Goal: Transaction & Acquisition: Purchase product/service

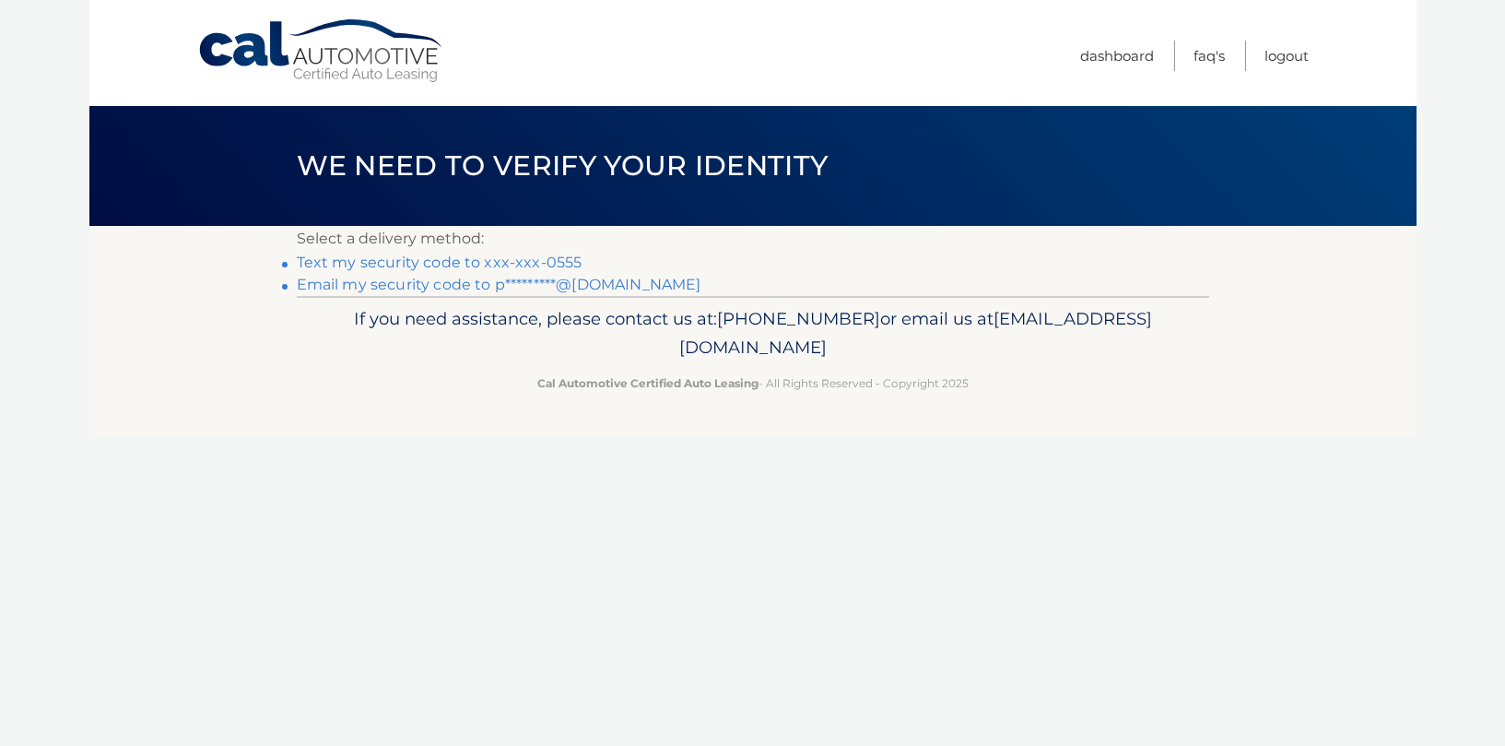
click at [525, 265] on link "Text my security code to xxx-xxx-0555" at bounding box center [440, 263] width 286 height 18
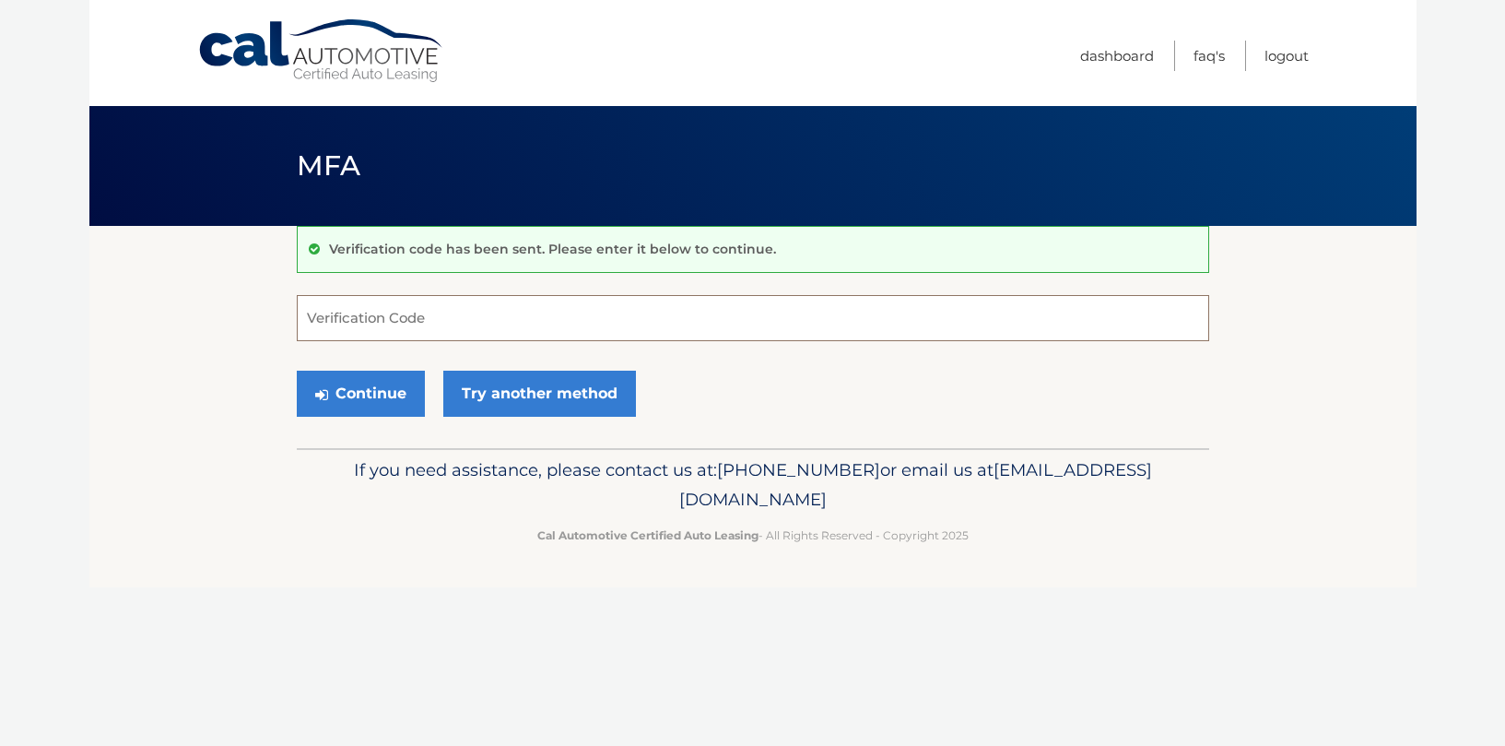
click at [467, 313] on input "Verification Code" at bounding box center [753, 318] width 913 height 46
type input "094194"
click at [350, 395] on button "Continue" at bounding box center [361, 394] width 128 height 46
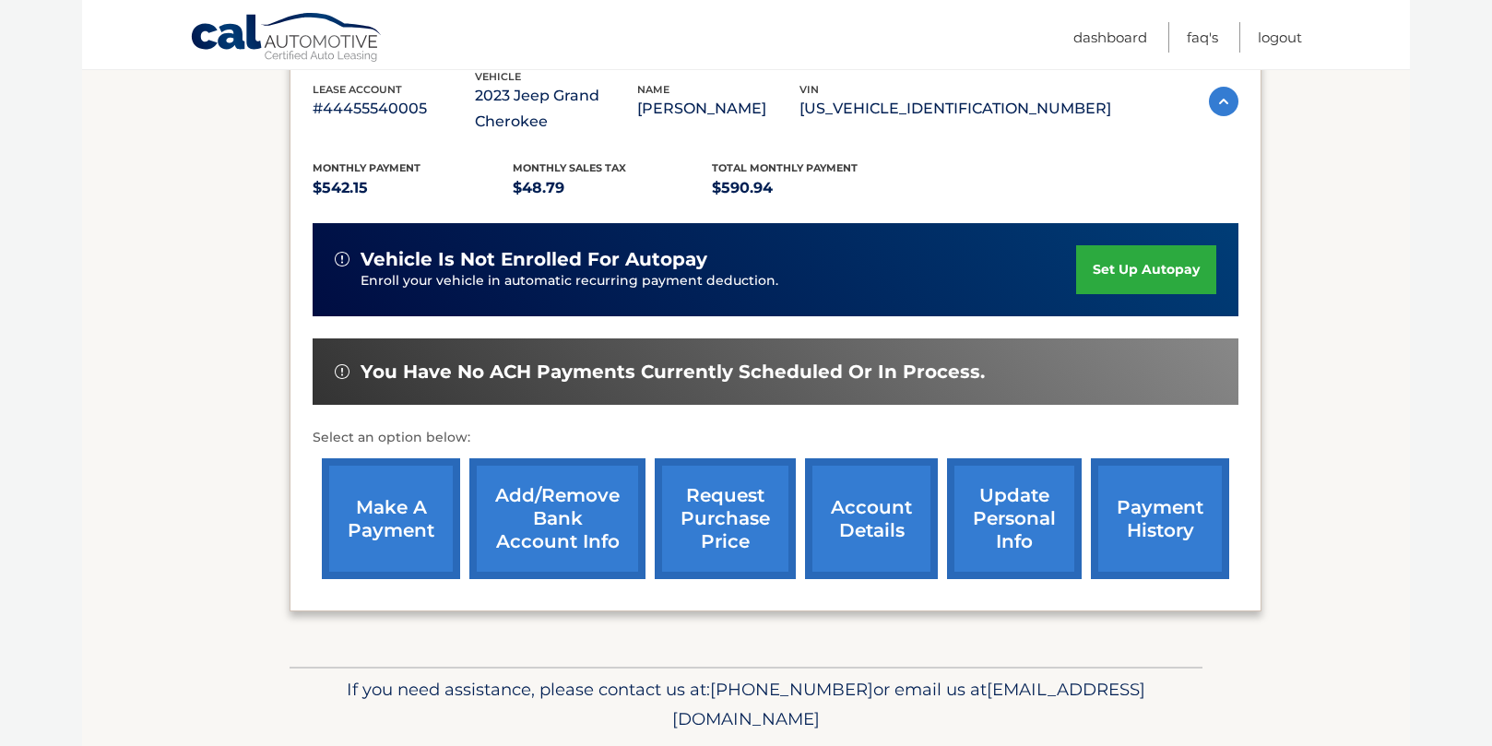
scroll to position [338, 0]
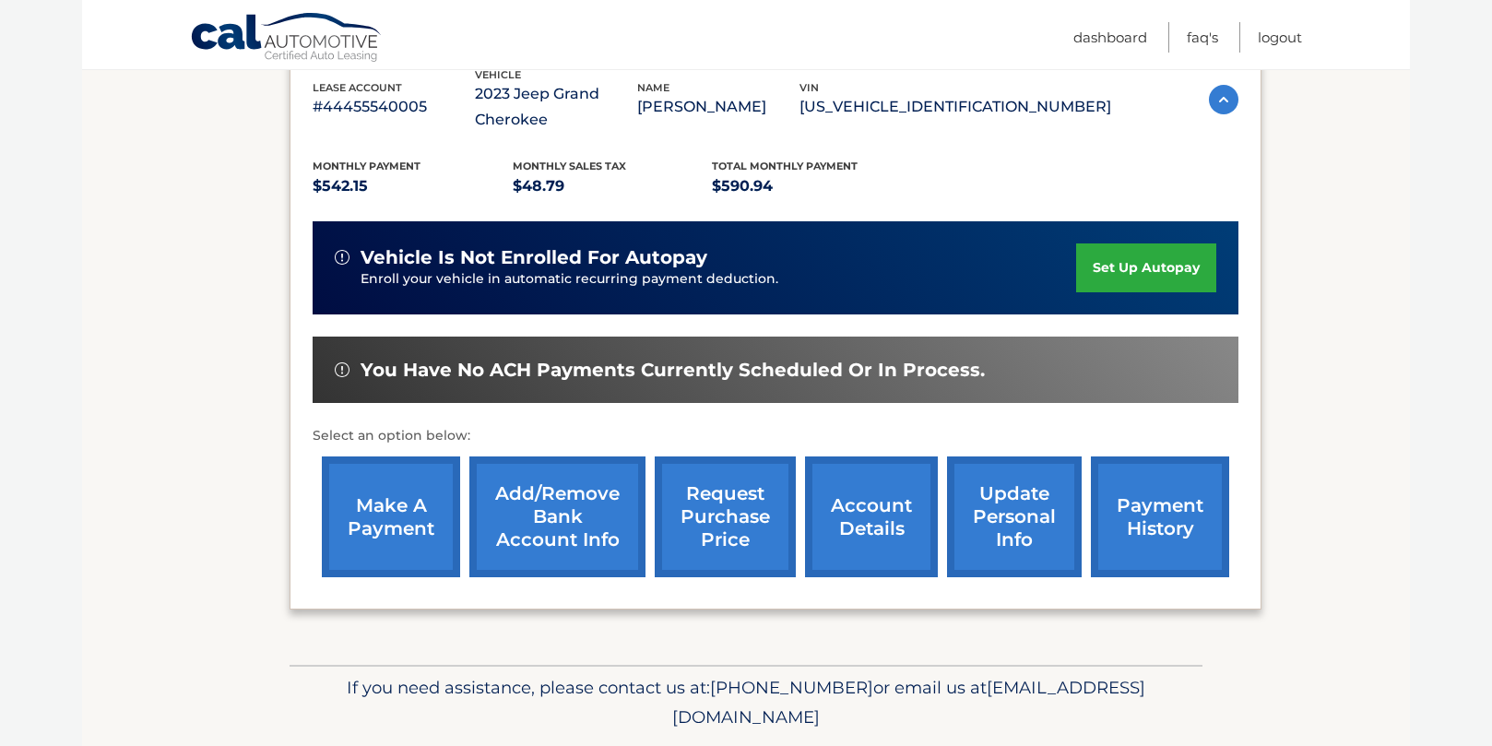
click at [371, 517] on link "make a payment" at bounding box center [391, 516] width 138 height 121
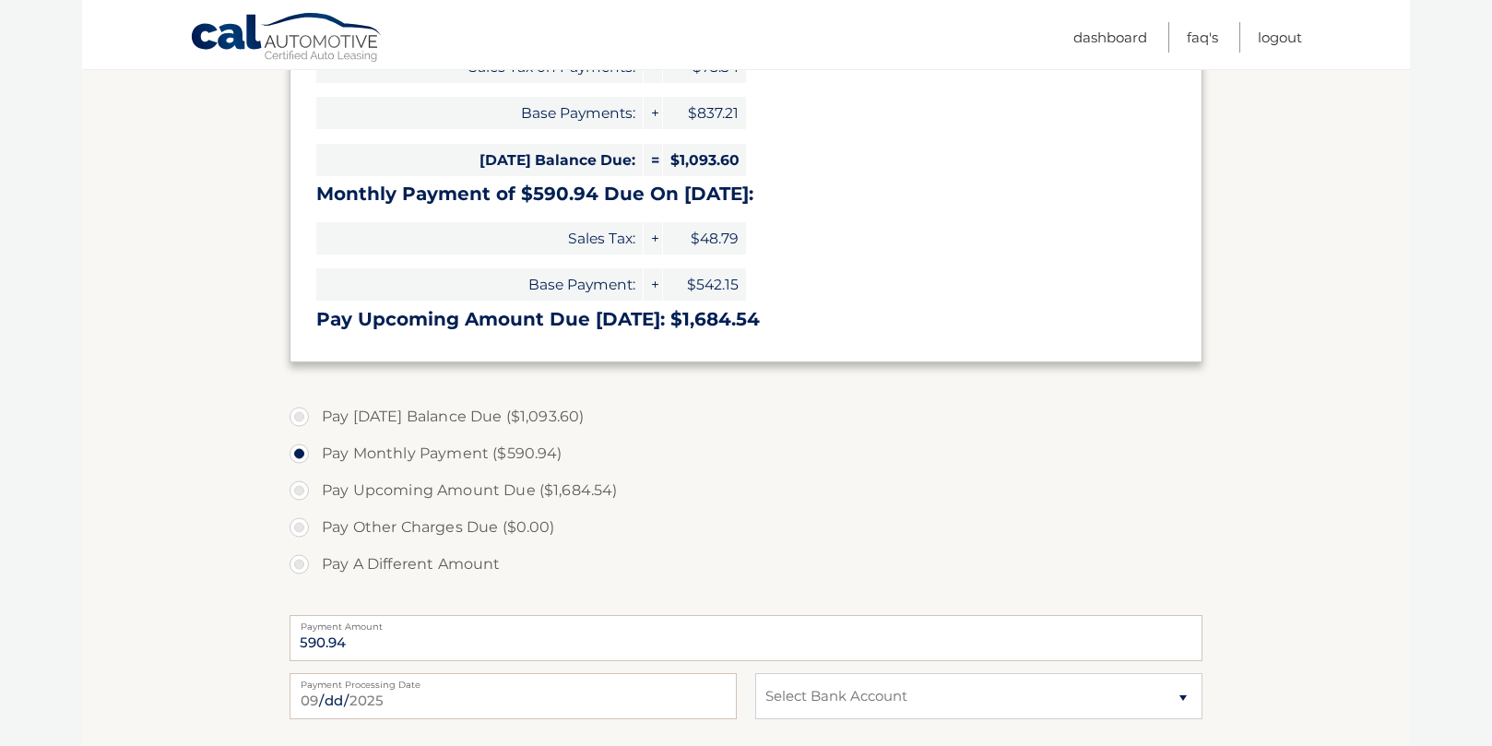
scroll to position [568, 0]
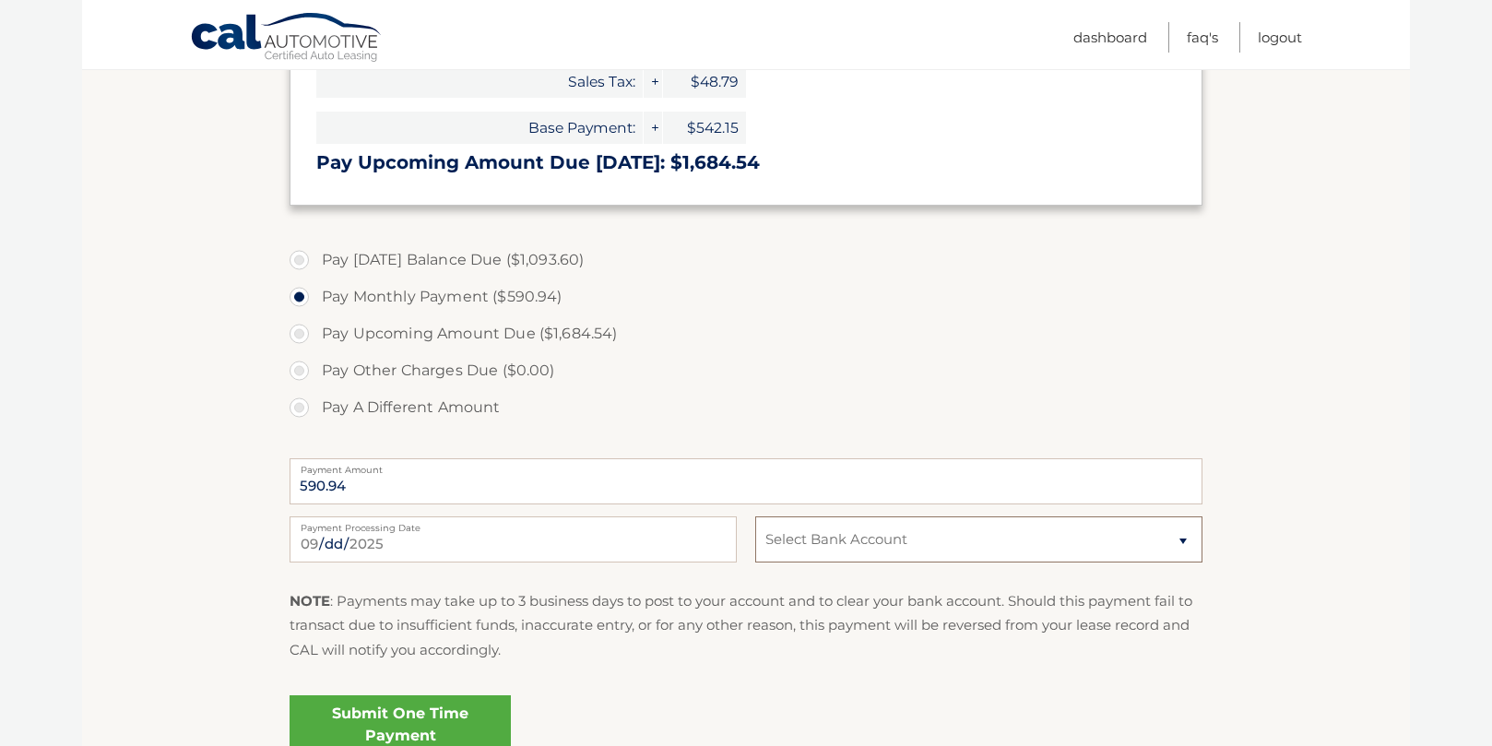
click at [863, 550] on select "Select Bank Account Checking CAPITAL ONE N.A. *****8045 Checking TRUMARK FINANC…" at bounding box center [978, 539] width 447 height 46
select select "ZDhjY2JkYWMtNmFlOS00MmRmLWE0ZTAtNTFhMTY2ZDIxNDc2"
click at [755, 516] on select "Select Bank Account Checking CAPITAL ONE N.A. *****8045 Checking TRUMARK FINANC…" at bounding box center [978, 539] width 447 height 46
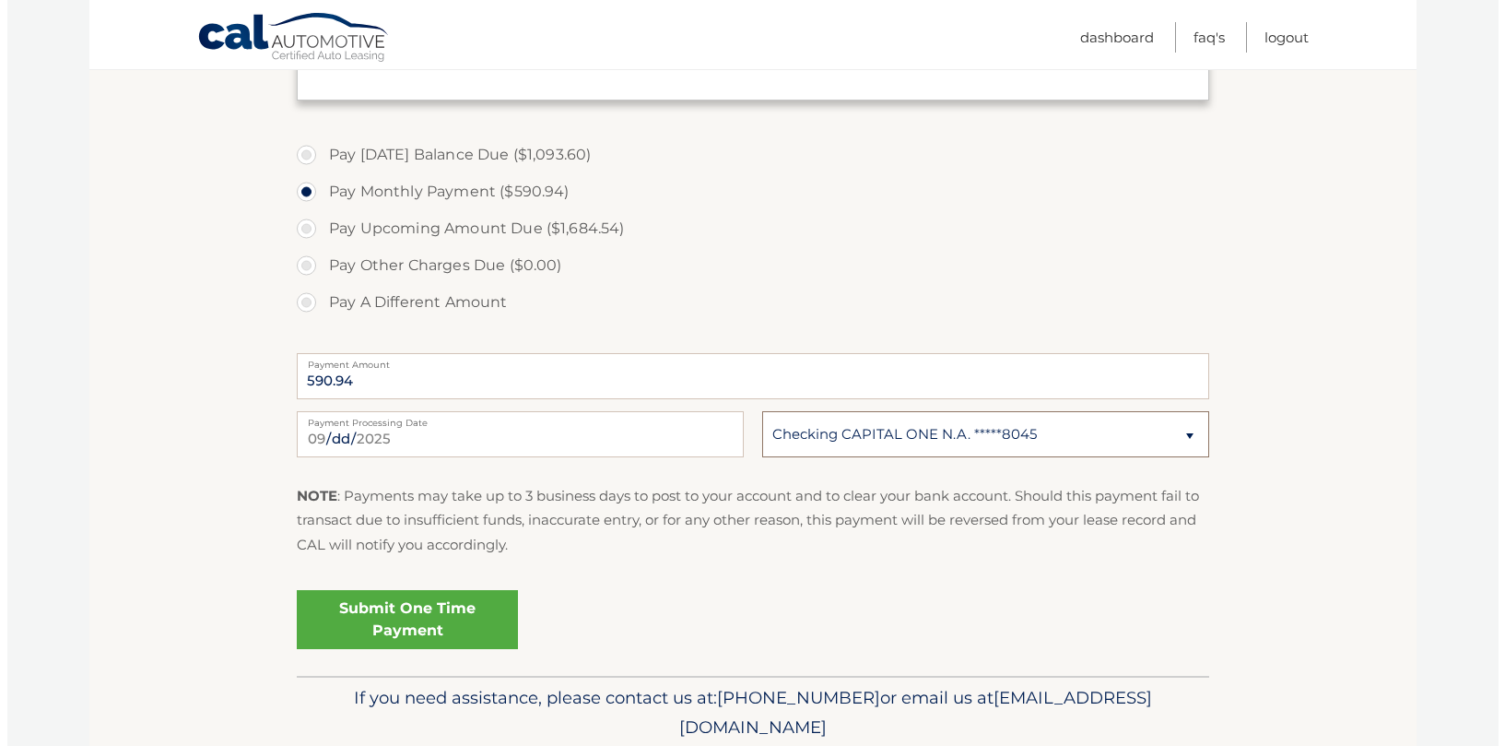
scroll to position [695, 0]
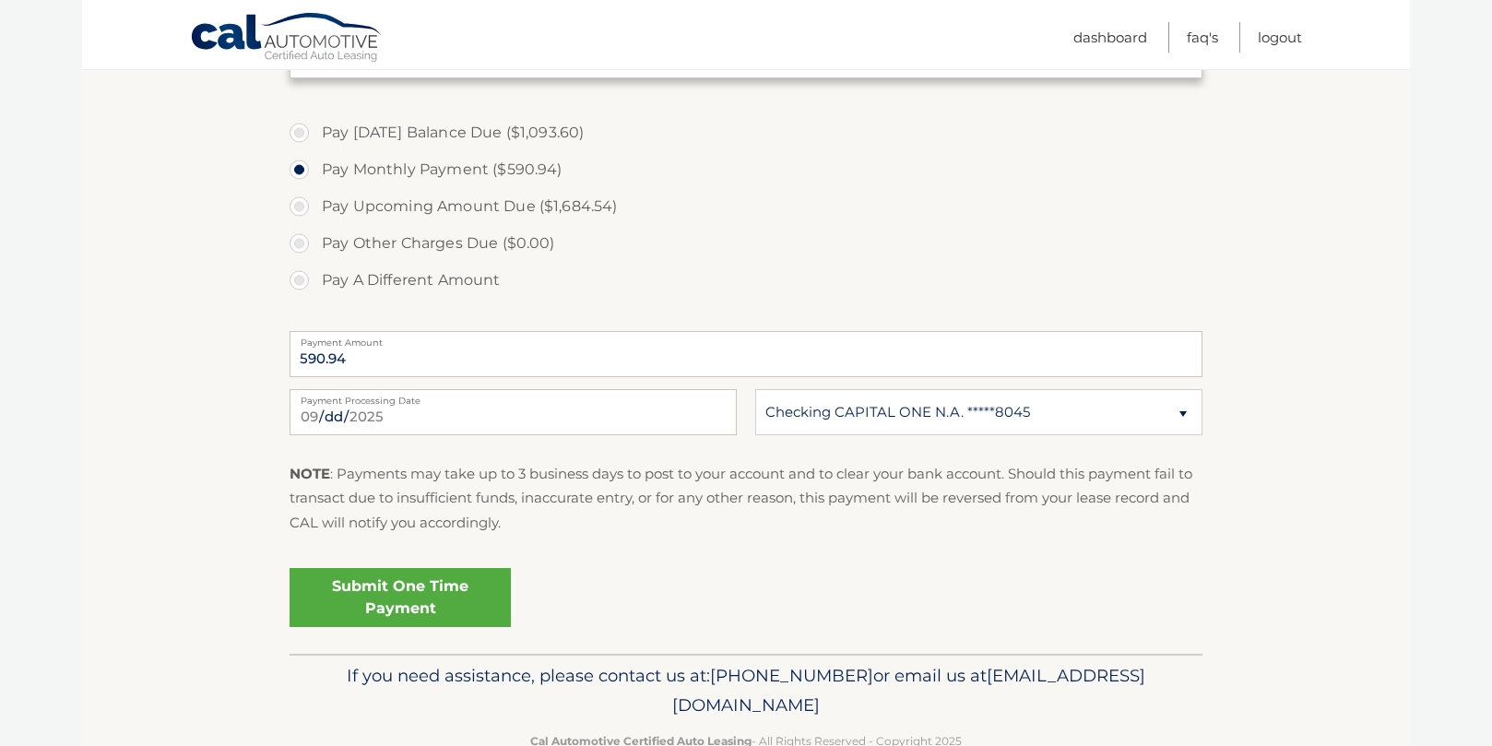
click at [413, 603] on link "Submit One Time Payment" at bounding box center [399, 597] width 221 height 59
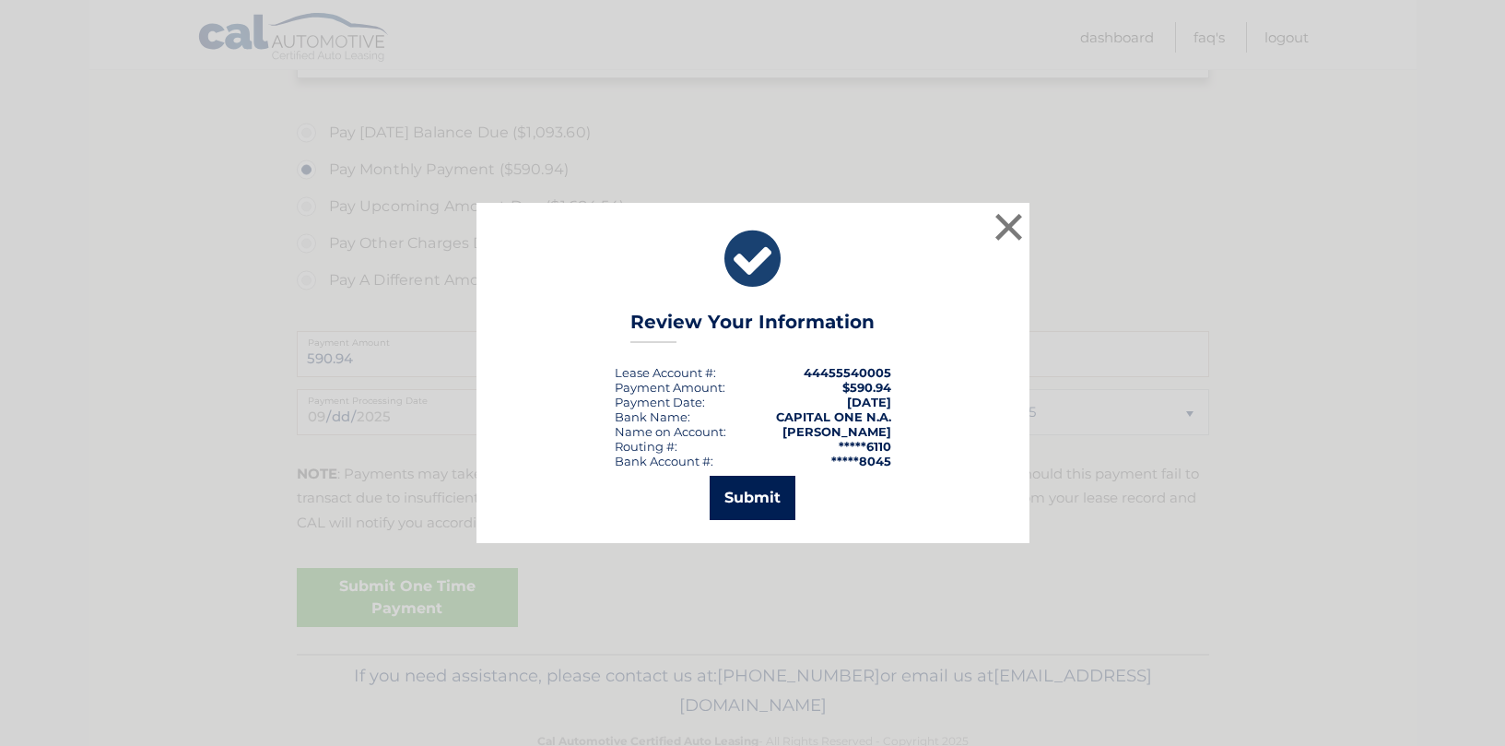
click at [735, 510] on button "Submit" at bounding box center [753, 498] width 86 height 44
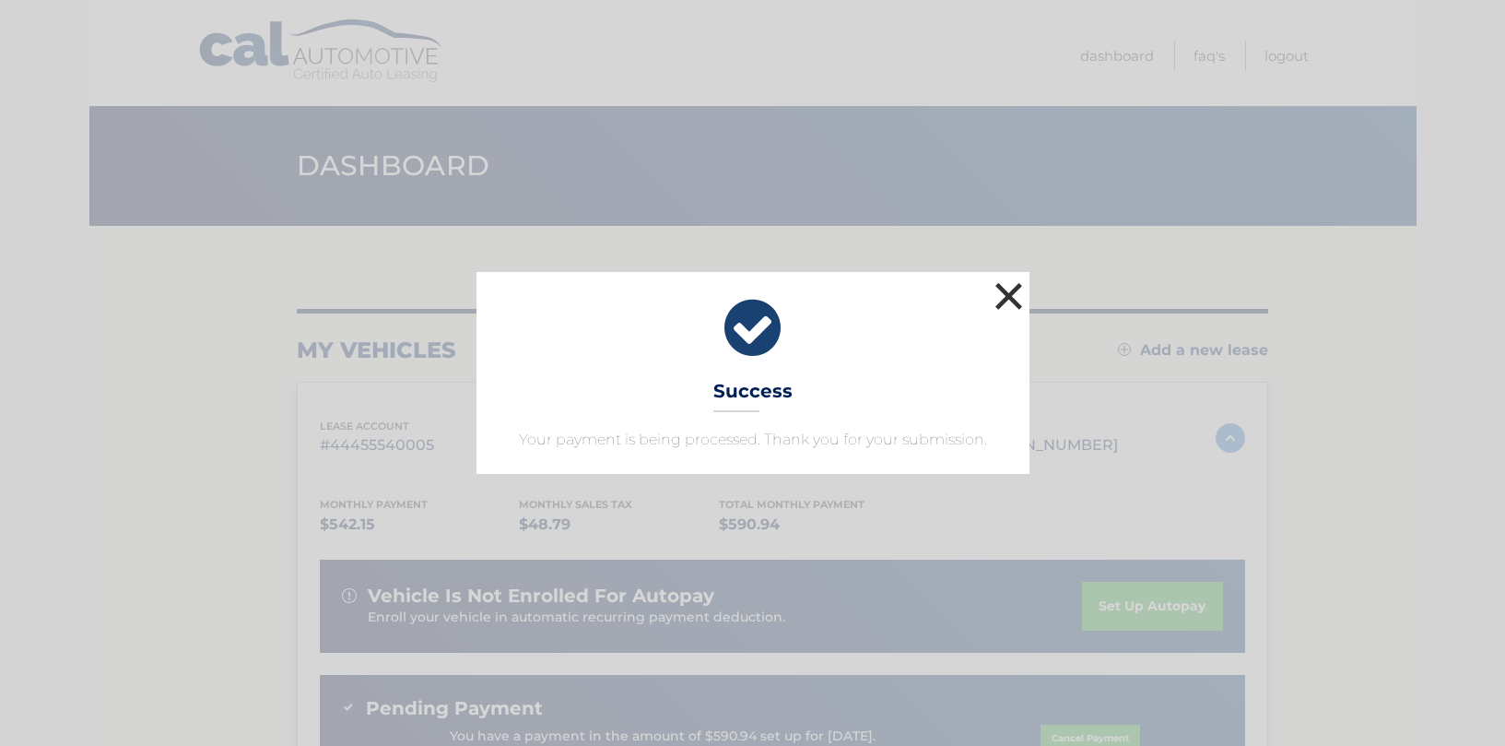
click at [1009, 291] on button "×" at bounding box center [1009, 295] width 37 height 37
